Goal: Use online tool/utility: Utilize a website feature to perform a specific function

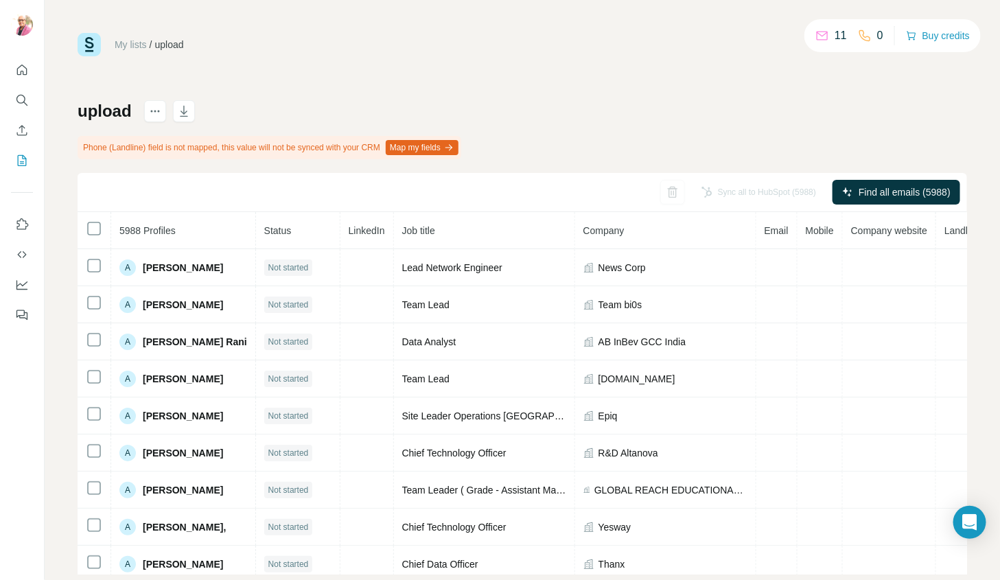
scroll to position [0, 58]
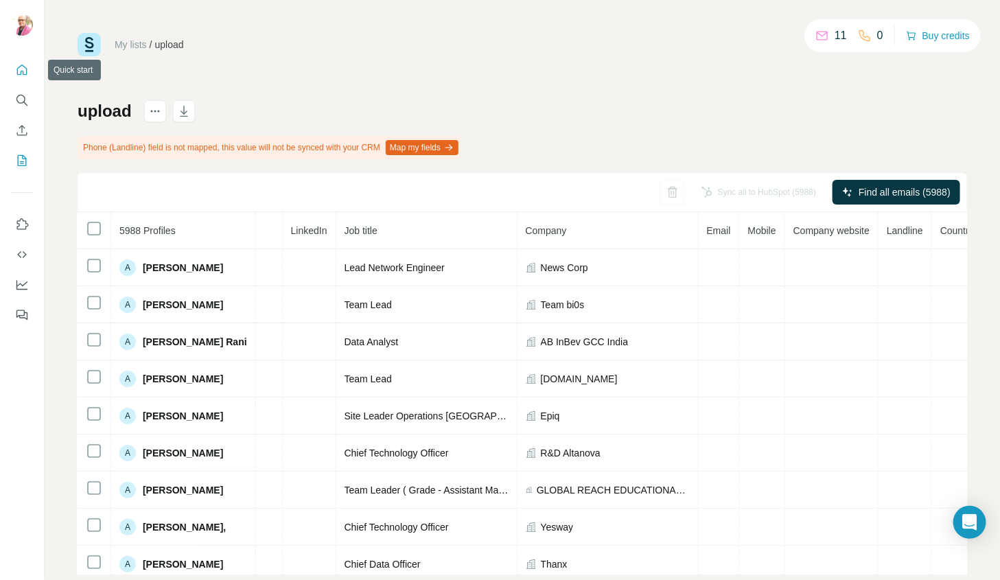
click at [18, 69] on icon "Quick start" at bounding box center [22, 70] width 14 height 14
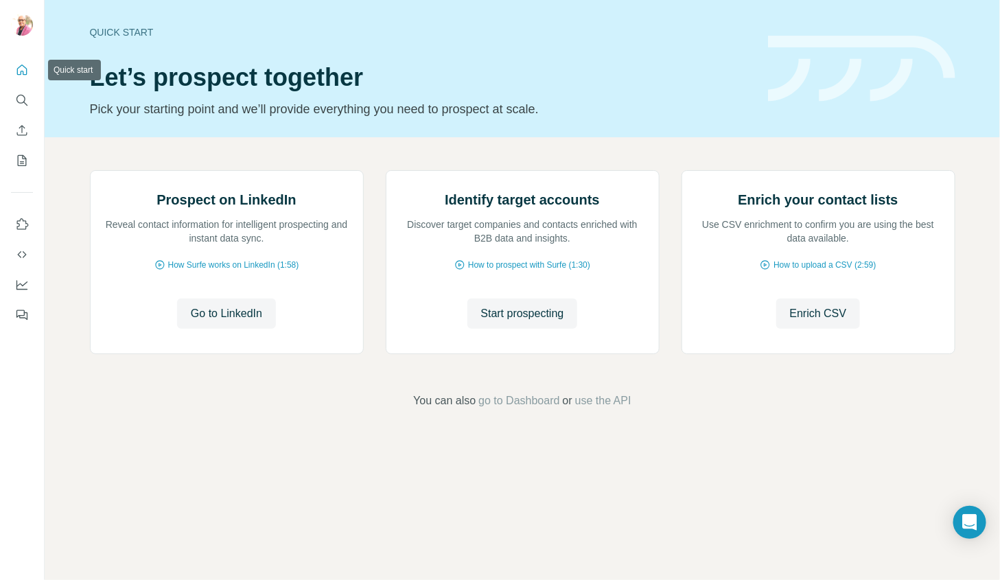
click at [20, 72] on icon "Quick start" at bounding box center [22, 70] width 14 height 14
click at [19, 67] on icon "Quick start" at bounding box center [22, 70] width 10 height 10
click at [533, 322] on span "Start prospecting" at bounding box center [522, 313] width 83 height 16
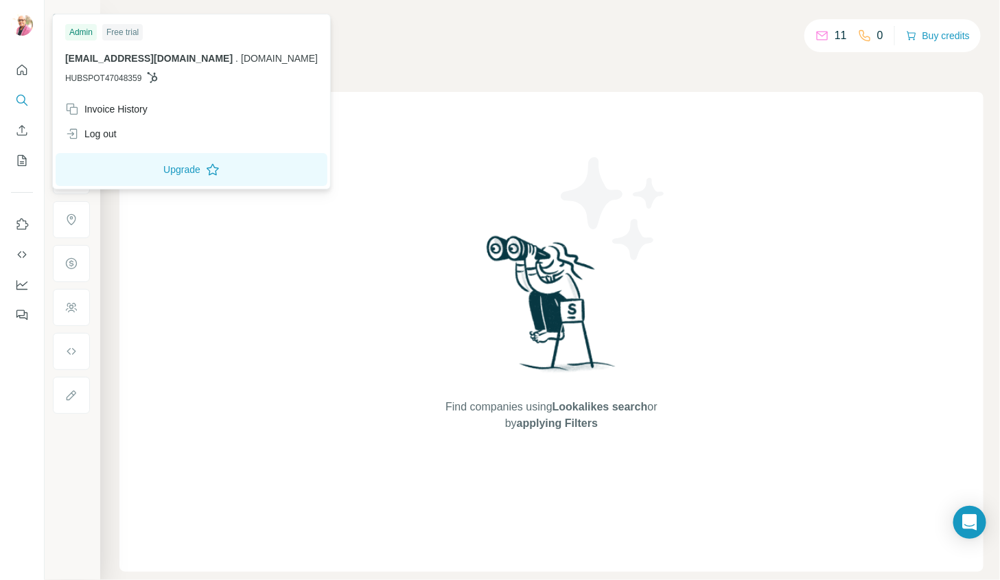
click at [27, 26] on img at bounding box center [22, 25] width 22 height 22
click at [165, 171] on button "Upgrade" at bounding box center [192, 169] width 272 height 33
